Goal: Transaction & Acquisition: Subscribe to service/newsletter

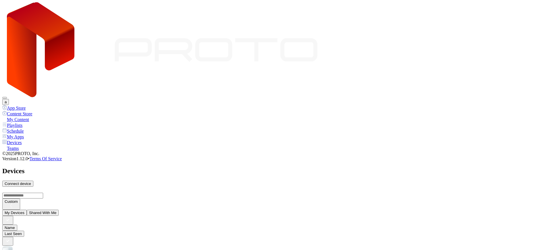
click at [9, 99] on button "a" at bounding box center [5, 102] width 7 height 6
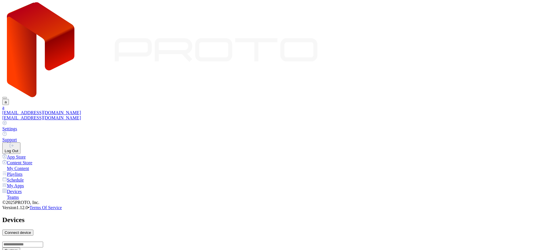
click at [494, 121] on link "Settings" at bounding box center [276, 126] width 548 height 11
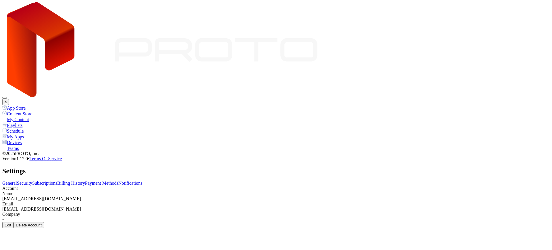
click at [57, 181] on link "Subscriptions" at bounding box center [44, 183] width 25 height 5
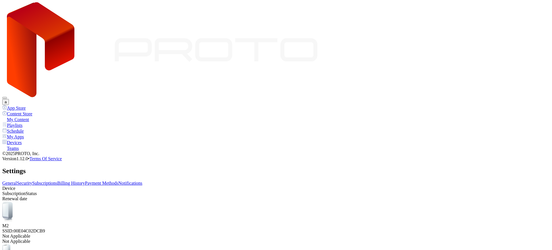
click at [85, 181] on link "Billing History" at bounding box center [71, 183] width 28 height 5
click at [57, 181] on link "Subscriptions" at bounding box center [44, 183] width 25 height 5
click at [85, 181] on link "Billing History" at bounding box center [71, 183] width 28 height 5
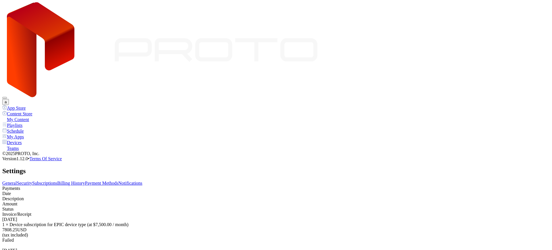
click at [57, 181] on link "Subscriptions" at bounding box center [44, 183] width 25 height 5
